Goal: Task Accomplishment & Management: Manage account settings

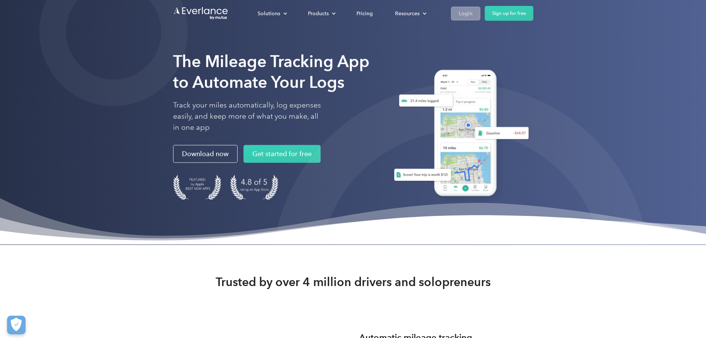
click at [480, 15] on link "Login" at bounding box center [465, 14] width 29 height 14
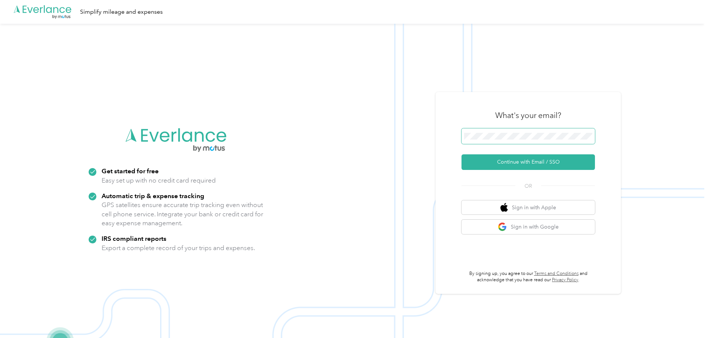
click at [510, 139] on span at bounding box center [527, 136] width 133 height 16
click at [520, 159] on button "Continue with Email / SSO" at bounding box center [527, 162] width 133 height 16
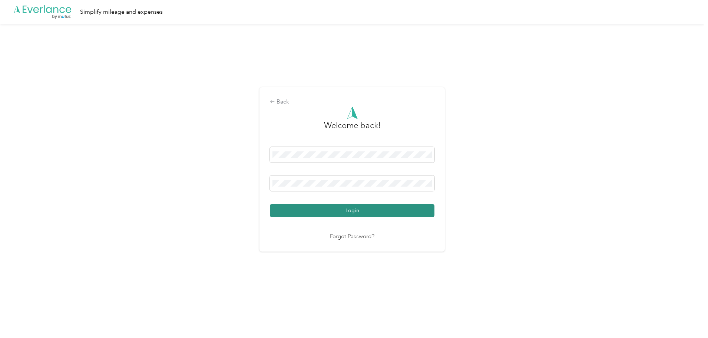
click at [344, 212] on button "Login" at bounding box center [352, 210] width 165 height 13
